Goal: Task Accomplishment & Management: Manage account settings

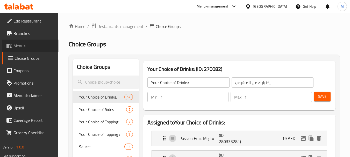
click at [17, 45] on span "Menus" at bounding box center [33, 46] width 41 height 6
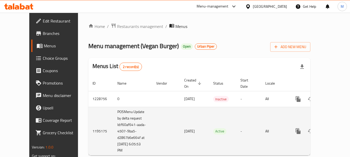
drag, startPoint x: 183, startPoint y: 124, endPoint x: 162, endPoint y: 124, distance: 20.7
click at [180, 125] on td "[DATE]" at bounding box center [194, 131] width 29 height 49
click at [333, 129] on icon "enhanced table" at bounding box center [335, 131] width 5 height 5
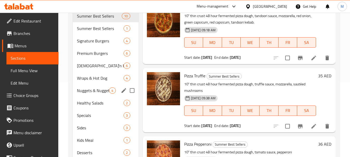
scroll to position [78, 0]
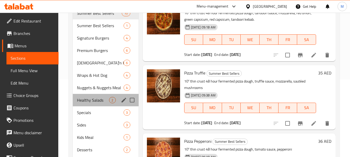
click at [109, 95] on div "Healthy Salads 2" at bounding box center [106, 100] width 66 height 12
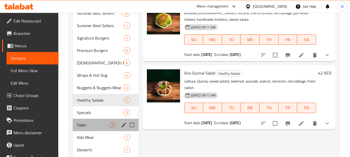
click at [97, 120] on div "Sides 3" at bounding box center [106, 125] width 66 height 12
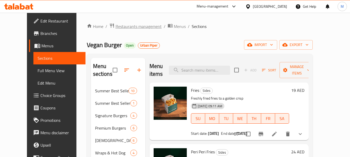
click at [131, 28] on span "Restaurants management" at bounding box center [139, 26] width 46 height 6
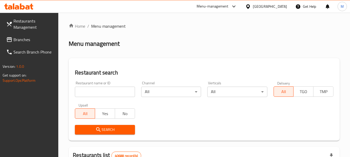
click at [266, 7] on div "[GEOGRAPHIC_DATA]" at bounding box center [270, 7] width 34 height 6
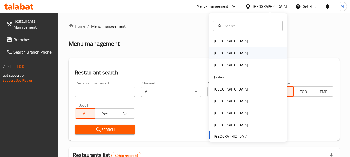
click at [220, 54] on div "[GEOGRAPHIC_DATA]" at bounding box center [231, 53] width 43 height 12
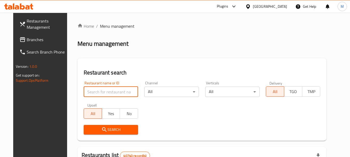
drag, startPoint x: 107, startPoint y: 94, endPoint x: 106, endPoint y: 97, distance: 3.7
click at [107, 93] on input "search" at bounding box center [111, 92] width 54 height 10
paste input "عصير ايوب"
type input "عصير ايوب"
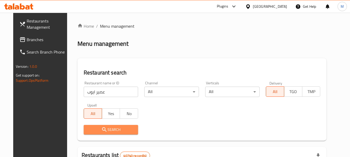
click at [103, 131] on span "Search" at bounding box center [111, 130] width 46 height 6
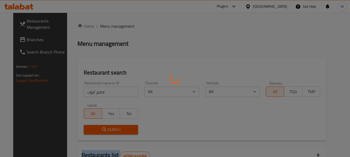
click at [103, 131] on div at bounding box center [175, 78] width 350 height 157
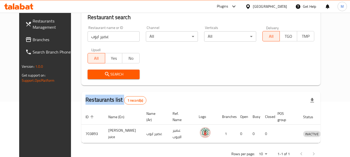
scroll to position [69, 0]
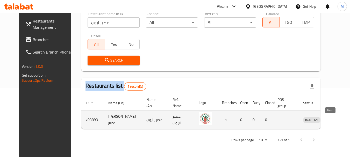
click at [332, 118] on icon "enhanced table" at bounding box center [335, 120] width 6 height 4
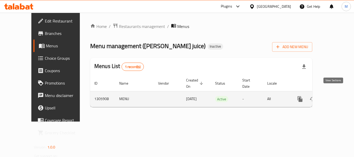
click at [335, 96] on icon "enhanced table" at bounding box center [337, 99] width 6 height 6
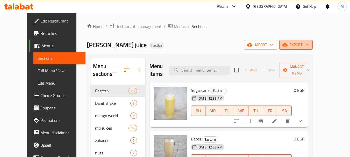
click at [309, 47] on span "export" at bounding box center [296, 45] width 25 height 6
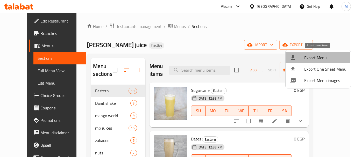
click at [308, 58] on span "Export Menu" at bounding box center [325, 58] width 42 height 6
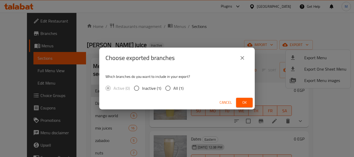
click at [182, 89] on span "All (1)" at bounding box center [178, 88] width 10 height 6
click at [173, 89] on input "All (1)" at bounding box center [168, 88] width 11 height 11
radio input "true"
click at [240, 102] on span "Ok" at bounding box center [244, 103] width 8 height 6
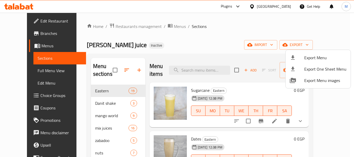
click at [205, 73] on div at bounding box center [177, 78] width 354 height 157
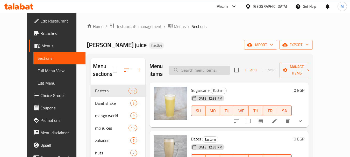
click at [205, 72] on input "search" at bounding box center [199, 70] width 61 height 9
paste input "Hibiscus"
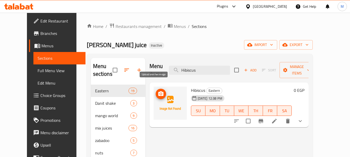
click at [158, 91] on icon "upload picture" at bounding box center [161, 94] width 6 height 6
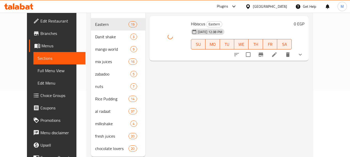
scroll to position [81, 0]
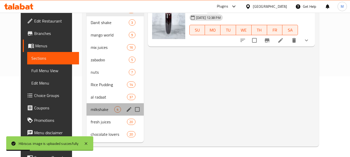
click at [89, 113] on div "milkshake 4" at bounding box center [115, 109] width 57 height 12
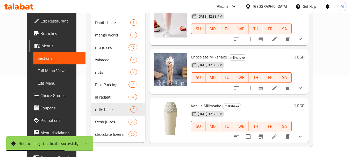
scroll to position [51, 0]
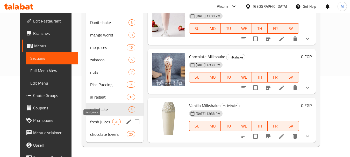
click at [92, 123] on span "fresh juices" at bounding box center [101, 122] width 22 height 6
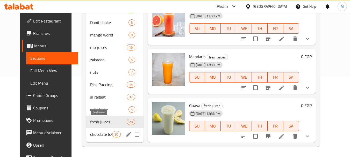
click at [103, 134] on span "chocolate lovers" at bounding box center [101, 134] width 22 height 6
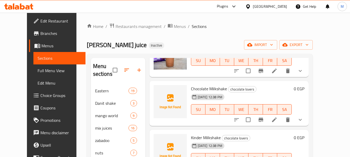
scroll to position [544, 0]
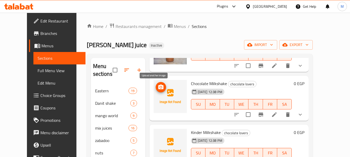
click at [158, 86] on icon "upload picture" at bounding box center [161, 87] width 6 height 6
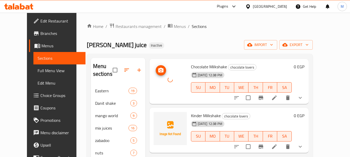
scroll to position [570, 0]
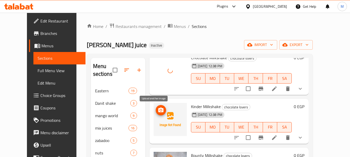
click at [158, 112] on icon "upload picture" at bounding box center [160, 110] width 5 height 5
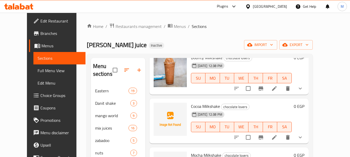
scroll to position [700, 0]
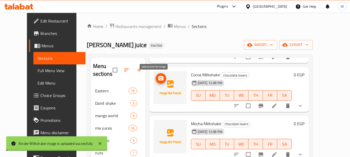
click at [158, 77] on icon "upload picture" at bounding box center [160, 78] width 5 height 5
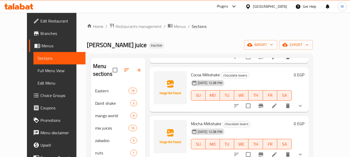
click at [203, 74] on span "Cocoa Milkshake" at bounding box center [205, 75] width 29 height 8
copy h6 "Cocoa Milkshake"
click at [158, 127] on icon "upload picture" at bounding box center [161, 127] width 6 height 6
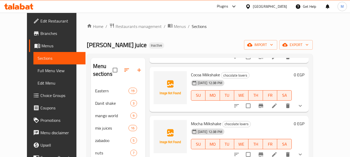
click at [200, 125] on span "Mocha Milkshake" at bounding box center [206, 124] width 30 height 8
copy h6 "Mocha Milkshake"
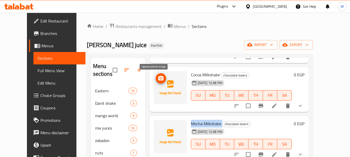
click at [158, 80] on icon "upload picture" at bounding box center [160, 78] width 5 height 5
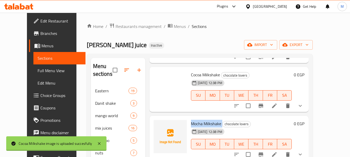
scroll to position [752, 0]
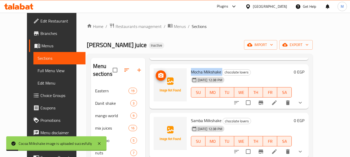
click at [158, 78] on icon "upload picture" at bounding box center [160, 75] width 5 height 5
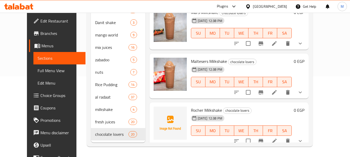
scroll to position [314, 0]
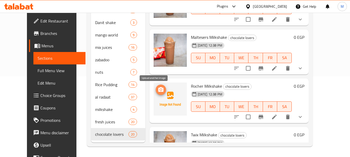
click at [160, 90] on circle "upload picture" at bounding box center [161, 90] width 2 height 2
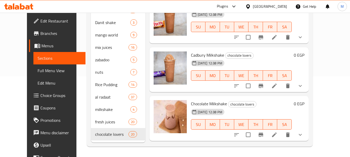
scroll to position [444, 0]
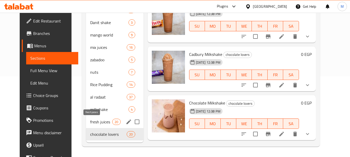
click at [90, 121] on span "fresh juices" at bounding box center [101, 122] width 22 height 6
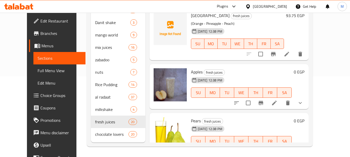
scroll to position [848, 0]
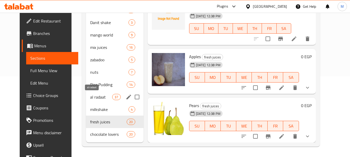
click at [90, 97] on span "al radaat" at bounding box center [101, 97] width 22 height 6
click at [96, 85] on span "Rice Pudding" at bounding box center [108, 85] width 37 height 6
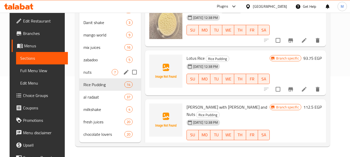
click at [87, 68] on div "nuts 7" at bounding box center [110, 72] width 62 height 12
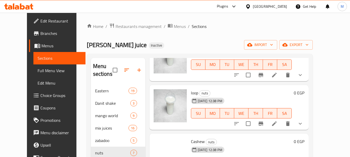
scroll to position [197, 0]
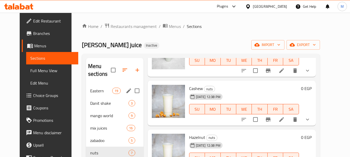
click at [96, 96] on div "Eastern 19" at bounding box center [115, 91] width 58 height 12
click at [97, 102] on span "Danit shake" at bounding box center [109, 103] width 39 height 6
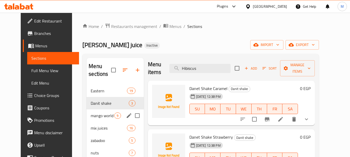
scroll to position [2, 0]
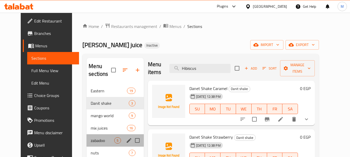
click at [96, 135] on div "zabadoo 5" at bounding box center [115, 141] width 57 height 12
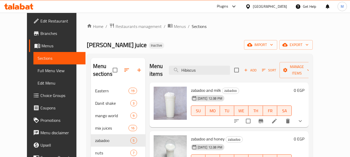
paste input "Lemon Mint with milk"
drag, startPoint x: 211, startPoint y: 73, endPoint x: 176, endPoint y: 73, distance: 35.3
click at [176, 73] on div "Menu items Hibiscus Add Sort Manage items" at bounding box center [229, 70] width 159 height 25
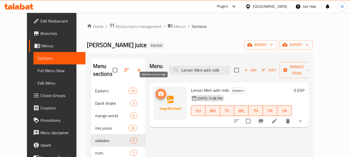
click at [158, 91] on icon "upload picture" at bounding box center [161, 94] width 6 height 6
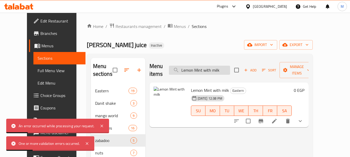
click at [216, 67] on input "Lemon Mint with milk" at bounding box center [199, 70] width 61 height 9
paste input "pomegranate Beet"
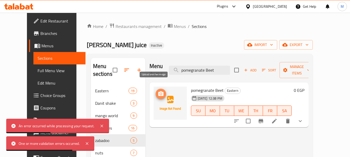
click at [158, 91] on icon "upload picture" at bounding box center [161, 94] width 6 height 6
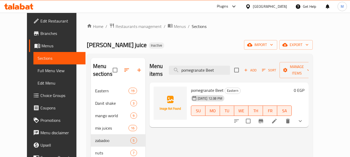
click at [198, 87] on span "pomegranate Beet" at bounding box center [207, 91] width 33 height 8
copy h6 "pomegranate Beet"
click at [205, 66] on input "pomegranate Beet" at bounding box center [199, 70] width 61 height 9
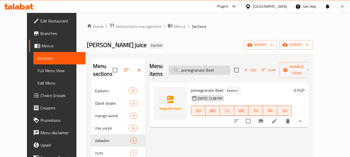
click at [205, 66] on input "pomegranate Beet" at bounding box center [199, 70] width 61 height 9
click at [158, 92] on icon "upload picture" at bounding box center [160, 94] width 5 height 5
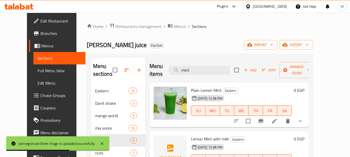
type input "mint"
click at [204, 135] on span "Lemon Mint with milk" at bounding box center [210, 139] width 38 height 8
copy h6 "Lemon Mint with milk"
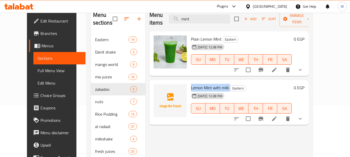
scroll to position [52, 0]
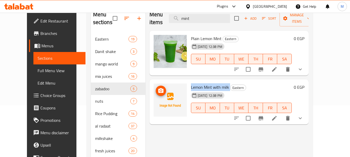
click at [158, 88] on icon "upload picture" at bounding box center [161, 91] width 6 height 6
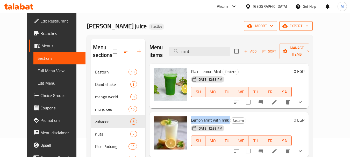
scroll to position [0, 0]
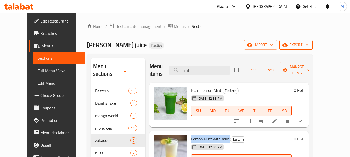
click at [310, 44] on icon "button" at bounding box center [307, 44] width 5 height 5
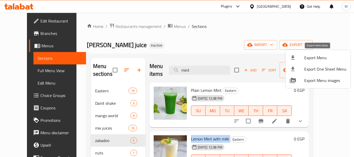
click at [323, 55] on span "Export Menu" at bounding box center [325, 58] width 42 height 6
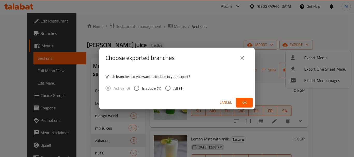
click at [173, 90] on span "All (1)" at bounding box center [178, 88] width 10 height 6
click at [173, 90] on input "All (1)" at bounding box center [168, 88] width 11 height 11
radio input "true"
click at [243, 103] on span "Ok" at bounding box center [244, 103] width 8 height 6
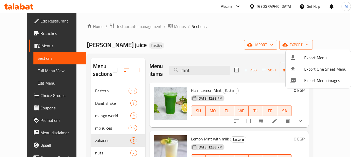
click at [172, 16] on div at bounding box center [177, 78] width 354 height 157
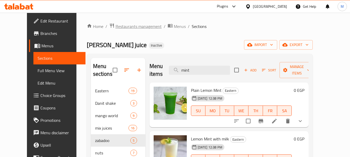
click at [116, 26] on span "Restaurants management" at bounding box center [139, 26] width 46 height 6
